Goal: Task Accomplishment & Management: Use online tool/utility

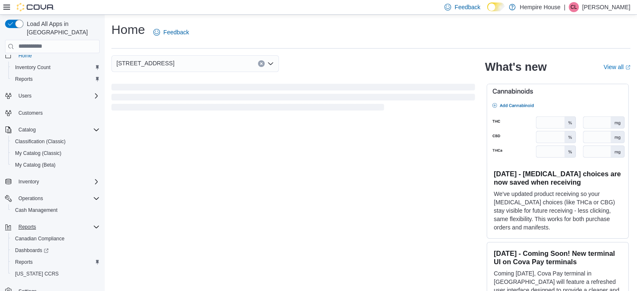
scroll to position [13, 0]
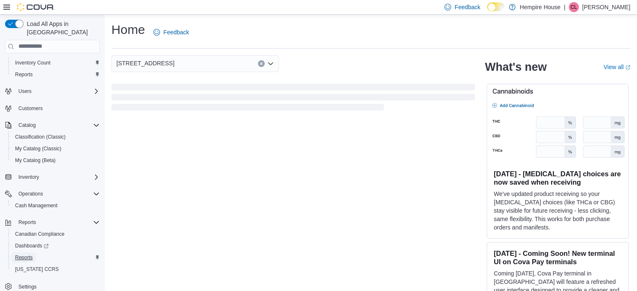
click at [31, 254] on span "Reports" at bounding box center [24, 257] width 18 height 7
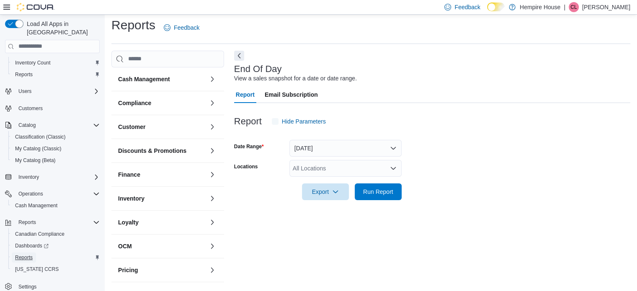
scroll to position [5, 0]
click at [367, 169] on div "All Locations" at bounding box center [345, 167] width 112 height 17
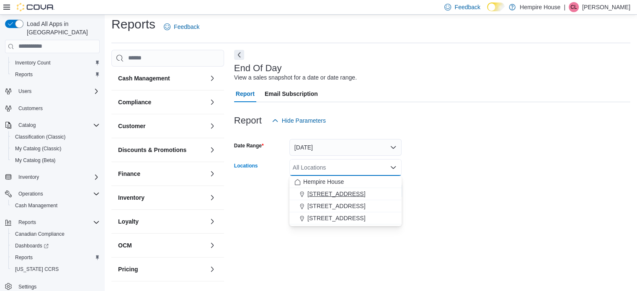
click at [352, 192] on span "[STREET_ADDRESS]" at bounding box center [336, 194] width 58 height 8
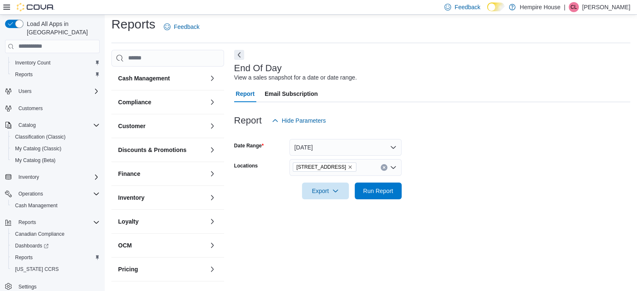
click at [413, 227] on div "End Of Day View a sales snapshot for a date or date range. Report Email Subscri…" at bounding box center [432, 167] width 396 height 235
click at [378, 191] on span "Run Report" at bounding box center [378, 190] width 30 height 8
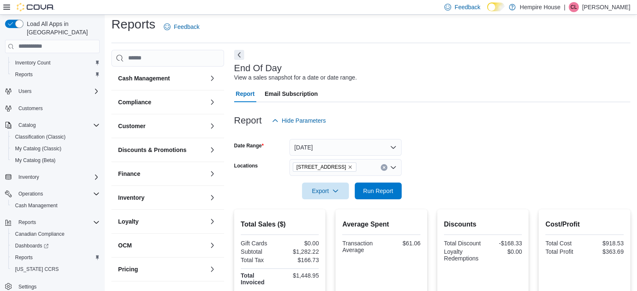
click at [382, 169] on button "Clear input" at bounding box center [384, 167] width 7 height 7
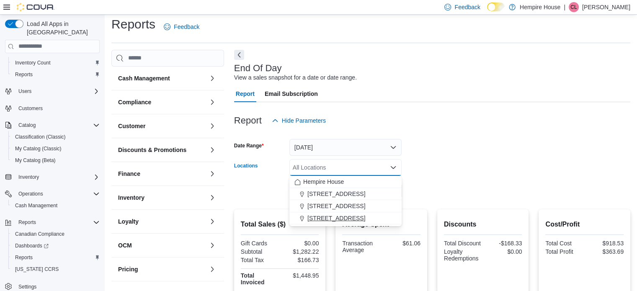
click at [340, 217] on span "[STREET_ADDRESS]" at bounding box center [336, 218] width 58 height 8
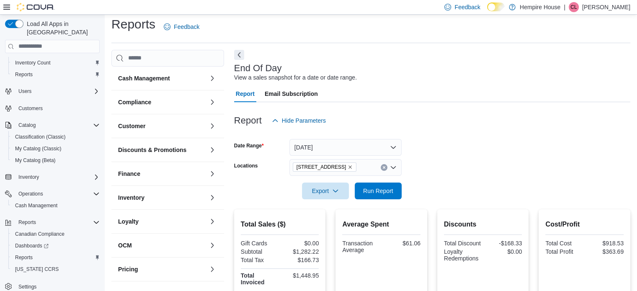
click at [427, 179] on div at bounding box center [432, 179] width 396 height 7
click at [381, 186] on span "Run Report" at bounding box center [378, 190] width 37 height 17
click at [384, 166] on icon "Clear input" at bounding box center [384, 167] width 2 height 2
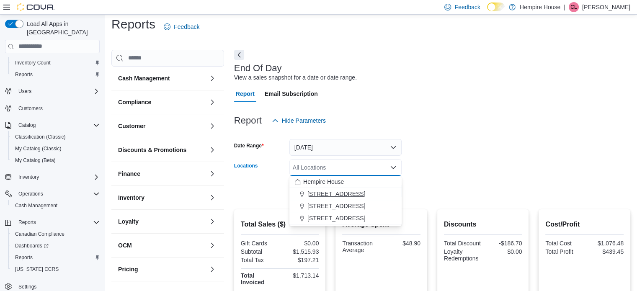
click at [327, 194] on span "[STREET_ADDRESS]" at bounding box center [336, 194] width 58 height 8
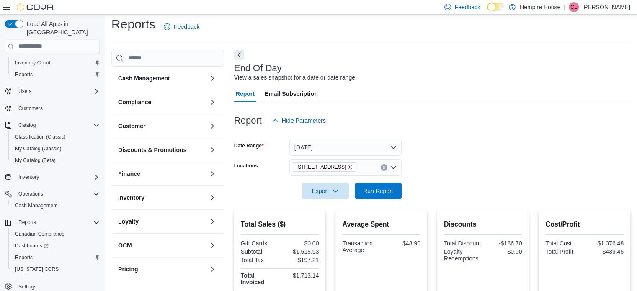
click at [456, 177] on div at bounding box center [432, 179] width 396 height 7
click at [387, 189] on span "Run Report" at bounding box center [378, 190] width 30 height 8
click at [384, 168] on icon "Clear input" at bounding box center [383, 167] width 3 height 3
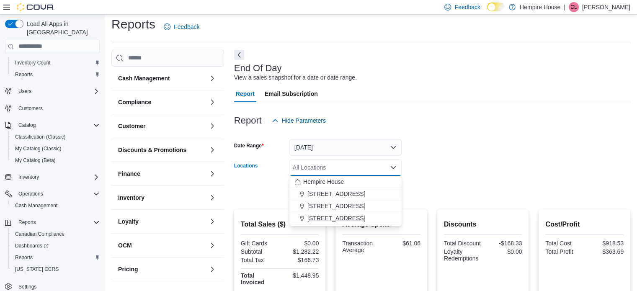
click at [340, 220] on span "[STREET_ADDRESS]" at bounding box center [336, 218] width 58 height 8
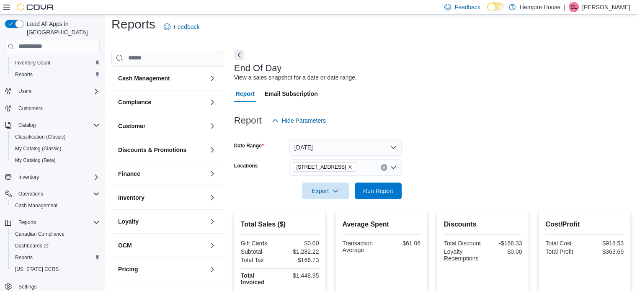
click at [502, 171] on form "Date Range [DATE] Locations [STREET_ADDRESS] Export Run Report" at bounding box center [432, 164] width 396 height 70
click at [394, 189] on span "Run Report" at bounding box center [378, 190] width 37 height 17
click at [384, 171] on div "[STREET_ADDRESS]" at bounding box center [345, 167] width 112 height 17
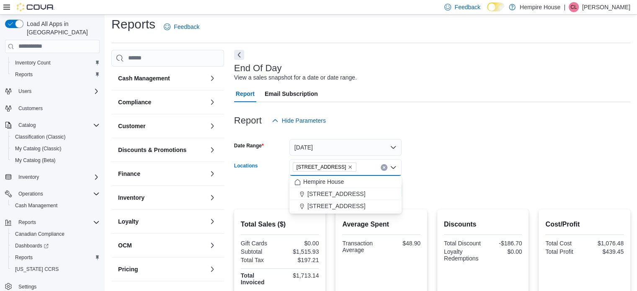
click at [383, 167] on icon "Clear input" at bounding box center [383, 167] width 3 height 3
click at [346, 194] on span "[STREET_ADDRESS]" at bounding box center [336, 194] width 58 height 8
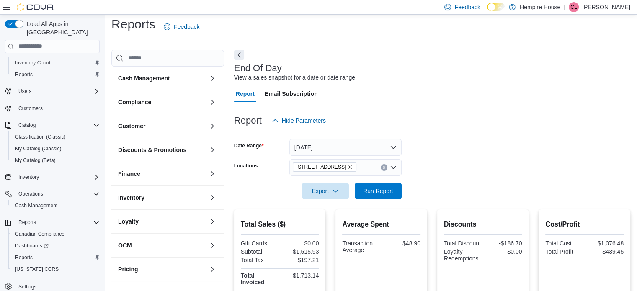
click at [461, 164] on form "Date Range [DATE] Locations [STREET_ADDRESS] Export Run Report" at bounding box center [432, 164] width 396 height 70
click at [389, 187] on span "Run Report" at bounding box center [378, 190] width 30 height 8
click at [384, 167] on icon "Clear input" at bounding box center [383, 167] width 3 height 3
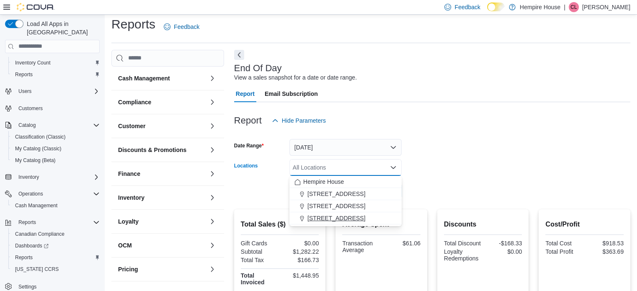
click at [348, 219] on div "[STREET_ADDRESS]" at bounding box center [345, 218] width 102 height 8
click at [459, 169] on form "Date Range [DATE] Locations [STREET_ADDRESS] Combo box. Selected. [STREET_ADDRE…" at bounding box center [432, 164] width 396 height 70
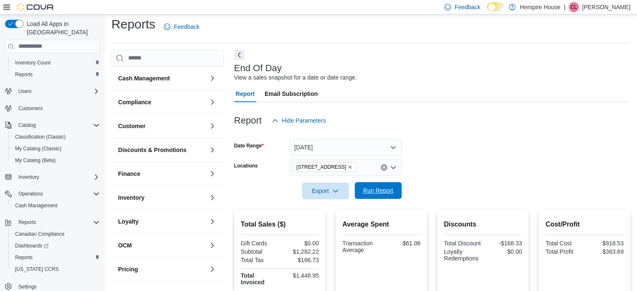
click at [377, 190] on span "Run Report" at bounding box center [378, 190] width 30 height 8
click at [384, 167] on icon "Clear input" at bounding box center [384, 167] width 2 height 2
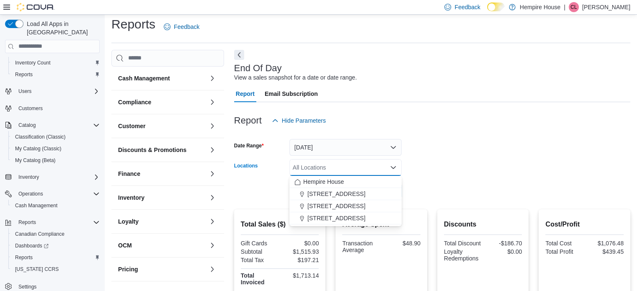
click at [487, 147] on form "Date Range [DATE] Locations All Locations Combo box. Selected. Combo box input.…" at bounding box center [432, 164] width 396 height 70
